Goal: Check status: Check status

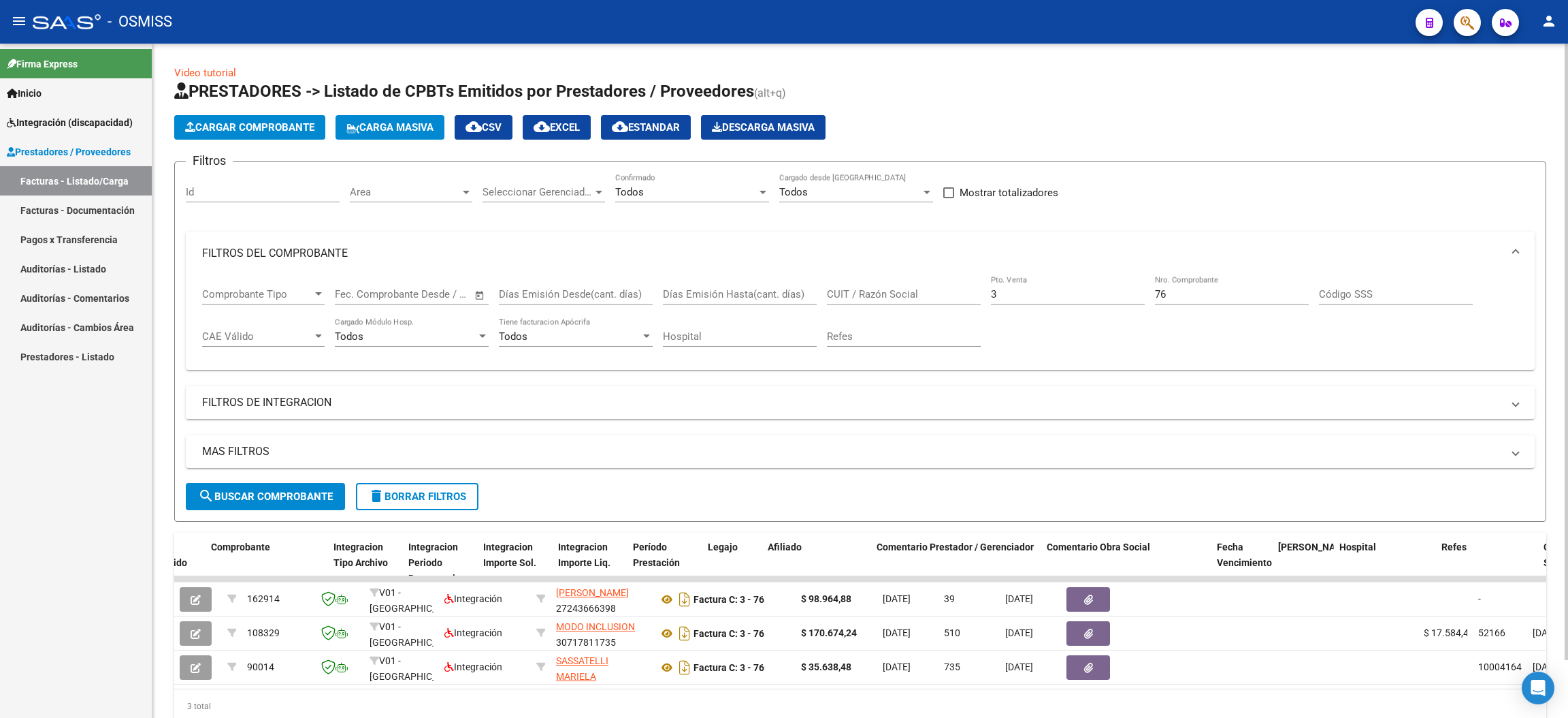
click at [427, 491] on span "delete Borrar Filtros" at bounding box center [418, 496] width 98 height 12
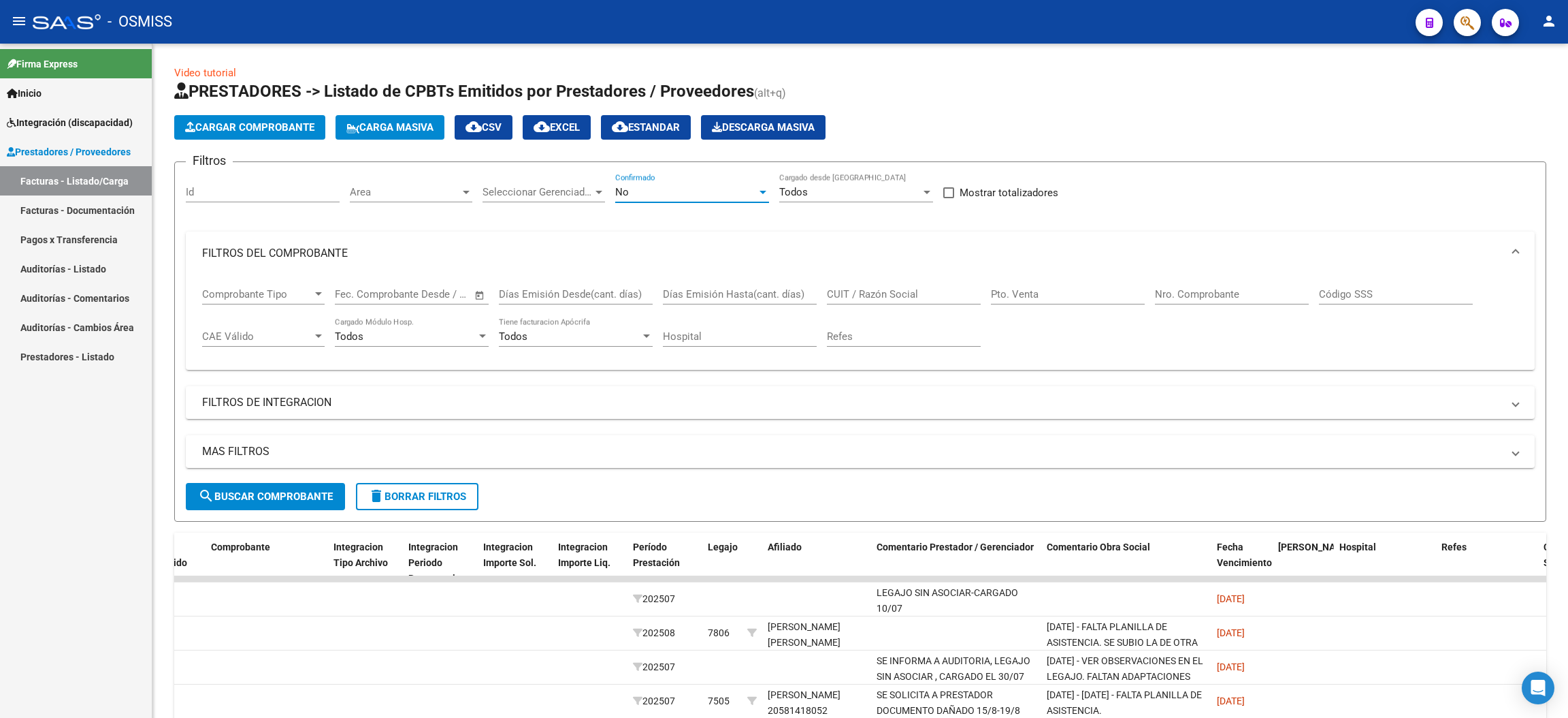
click at [648, 186] on div "No" at bounding box center [686, 192] width 141 height 12
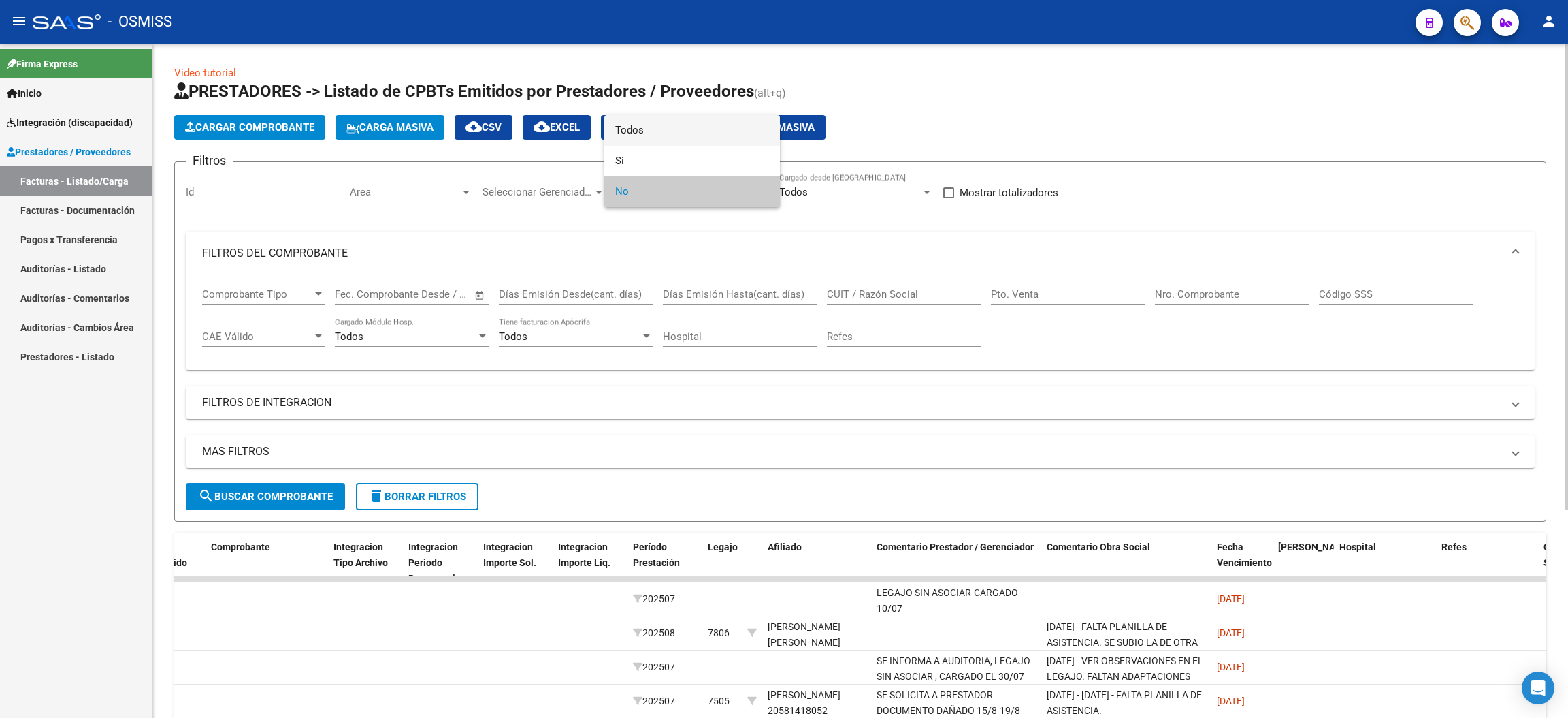
click at [665, 137] on span "Todos" at bounding box center [692, 130] width 154 height 30
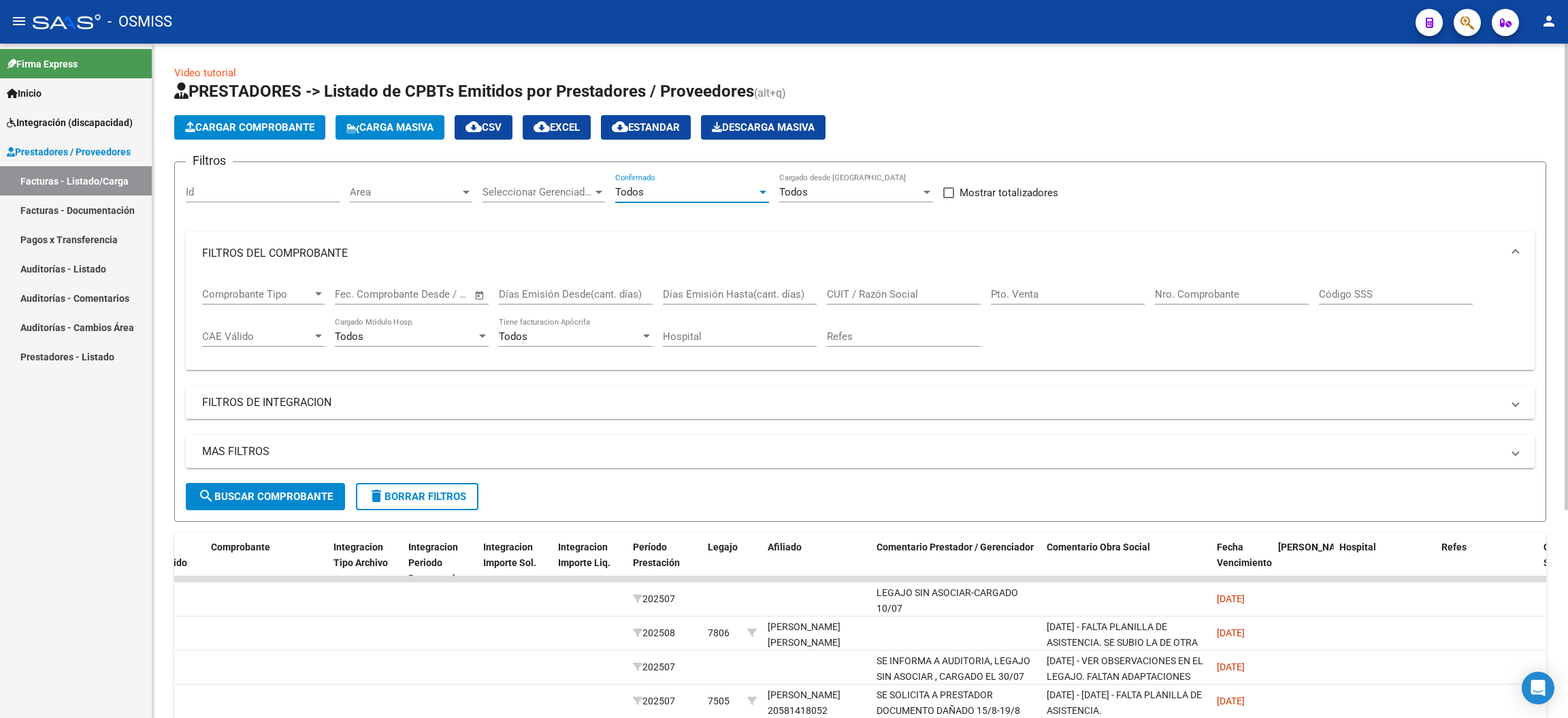
click at [873, 288] on input "CUIT / Razón Social" at bounding box center [903, 293] width 154 height 12
paste input "23182573574"
type input "23182573574"
click at [271, 403] on mat-panel-title "FILTROS DE INTEGRACION" at bounding box center [851, 403] width 1300 height 15
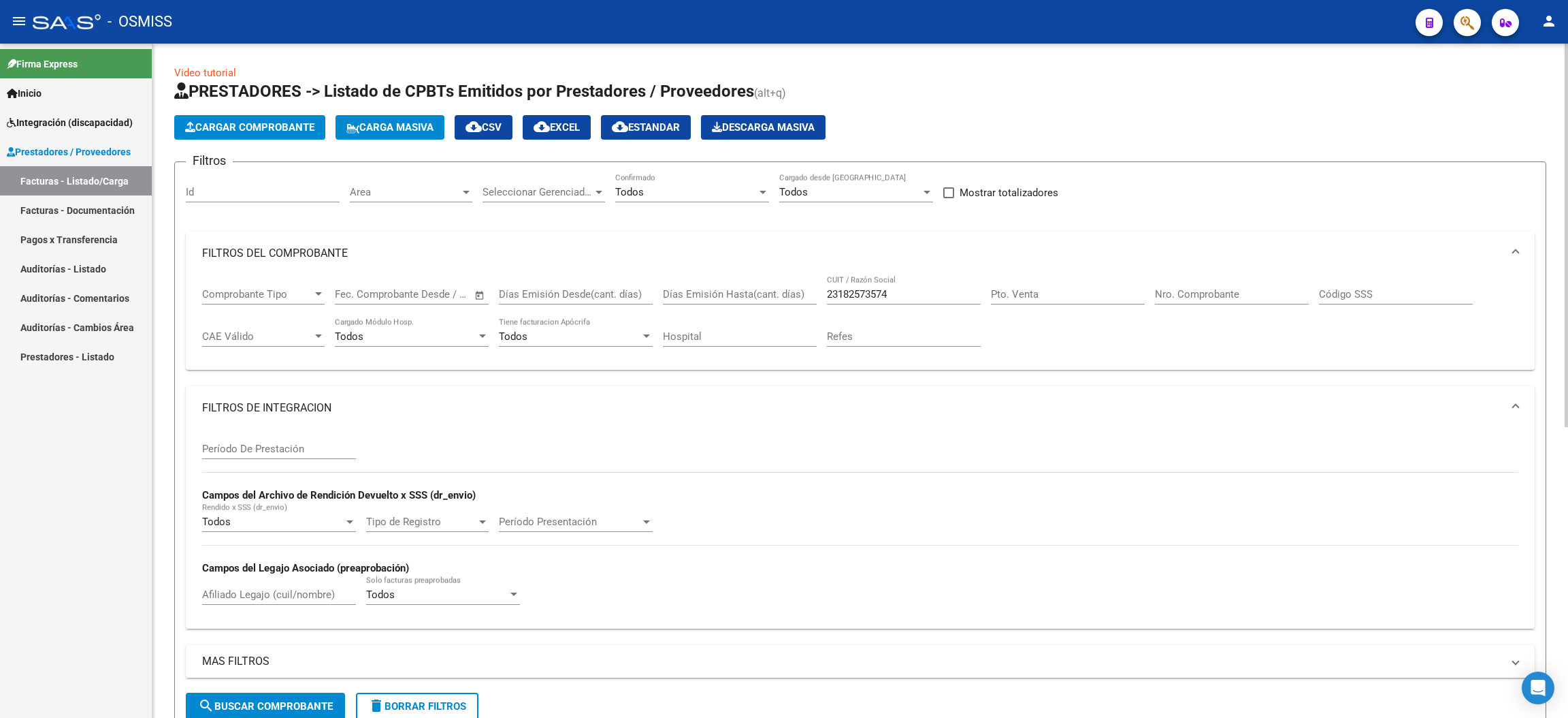
click at [289, 452] on input "Período De Prestación" at bounding box center [278, 448] width 154 height 12
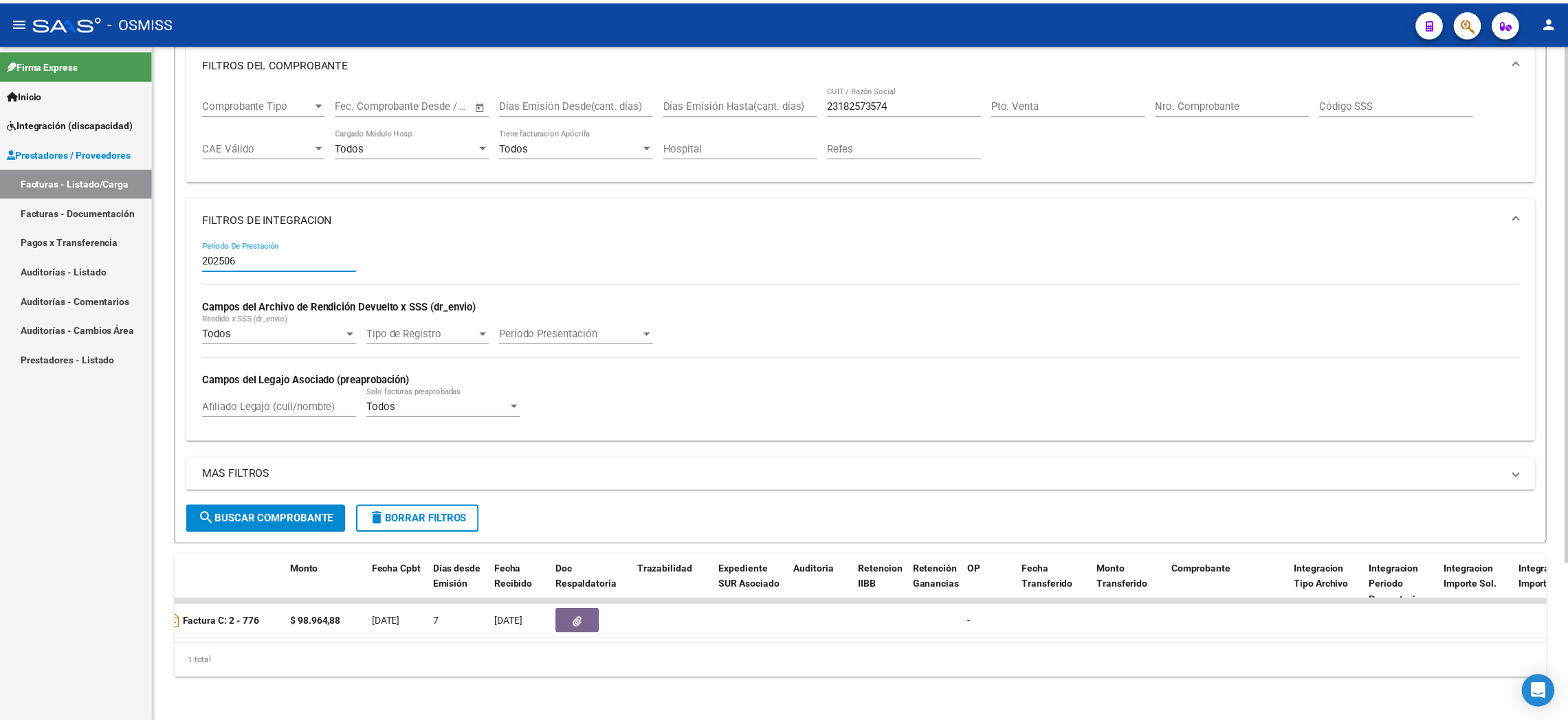
scroll to position [0, 0]
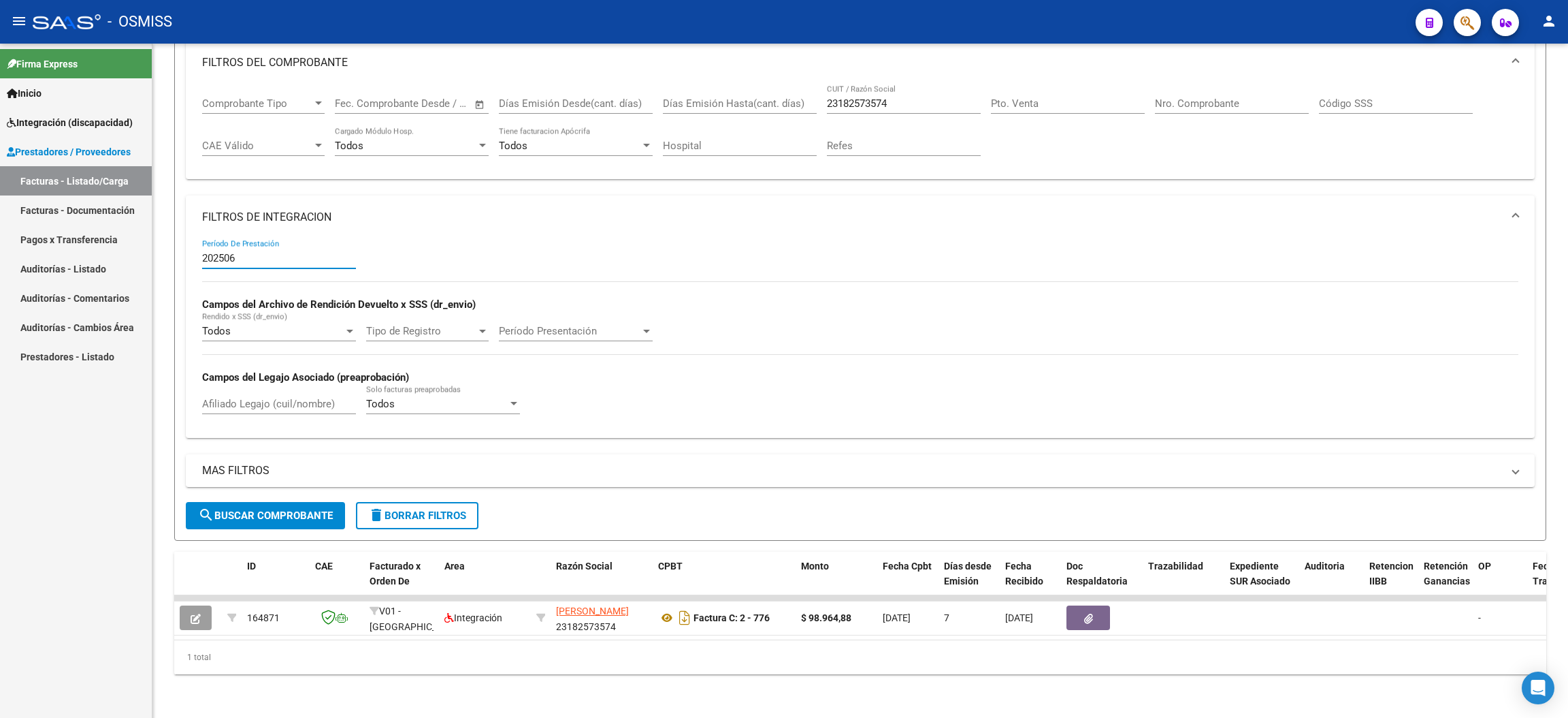
type input "202506"
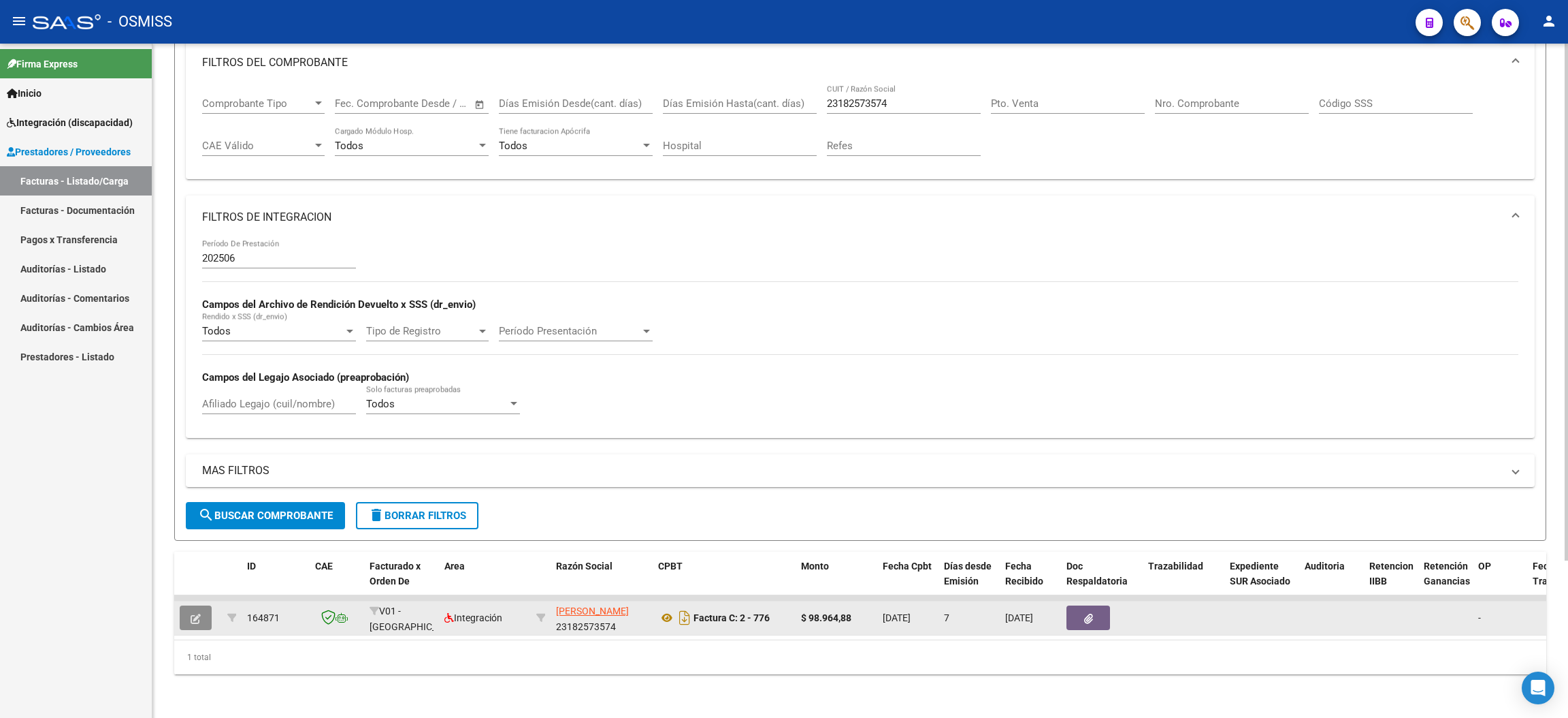
click at [198, 613] on icon "button" at bounding box center [195, 618] width 10 height 10
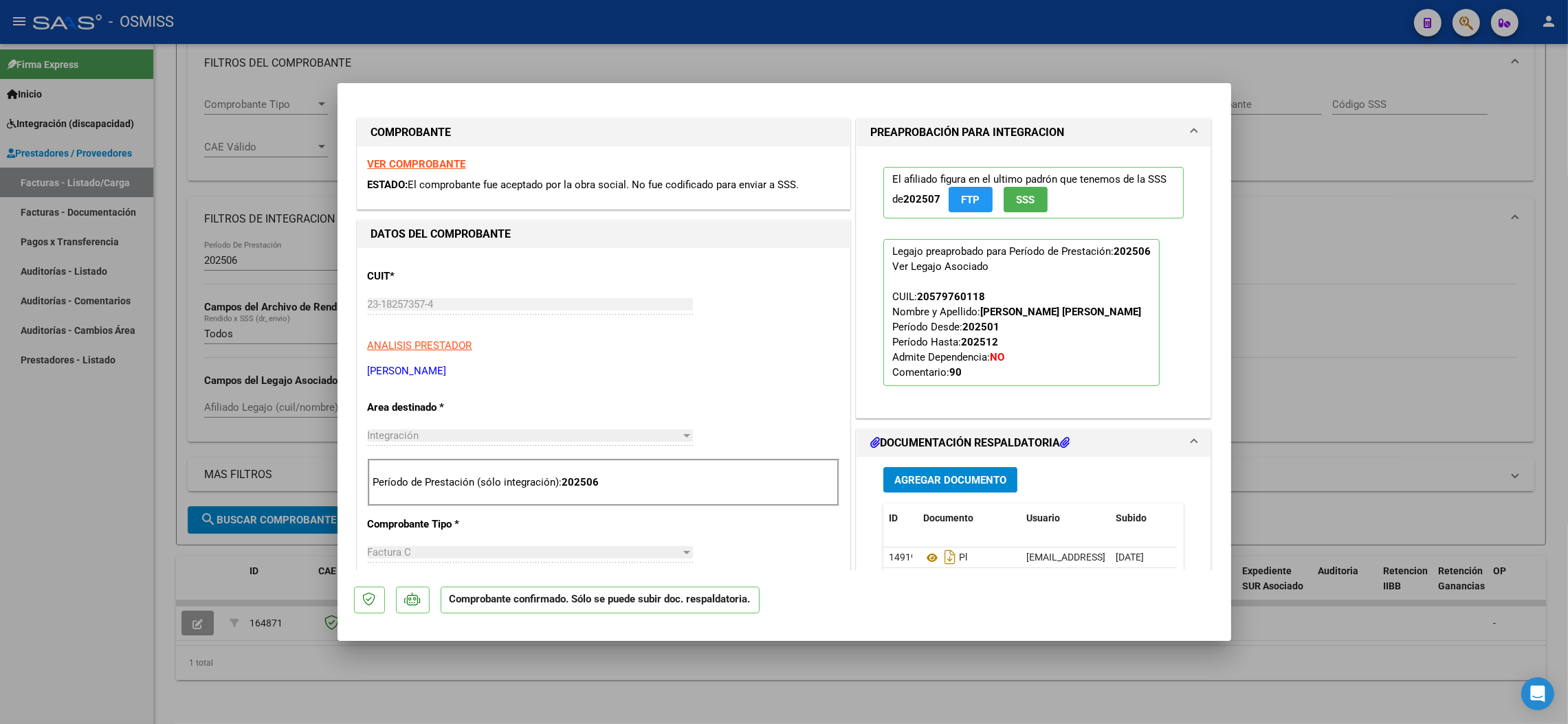
click at [450, 159] on strong "VER COMPROBANTE" at bounding box center [416, 164] width 98 height 12
